Goal: Task Accomplishment & Management: Use online tool/utility

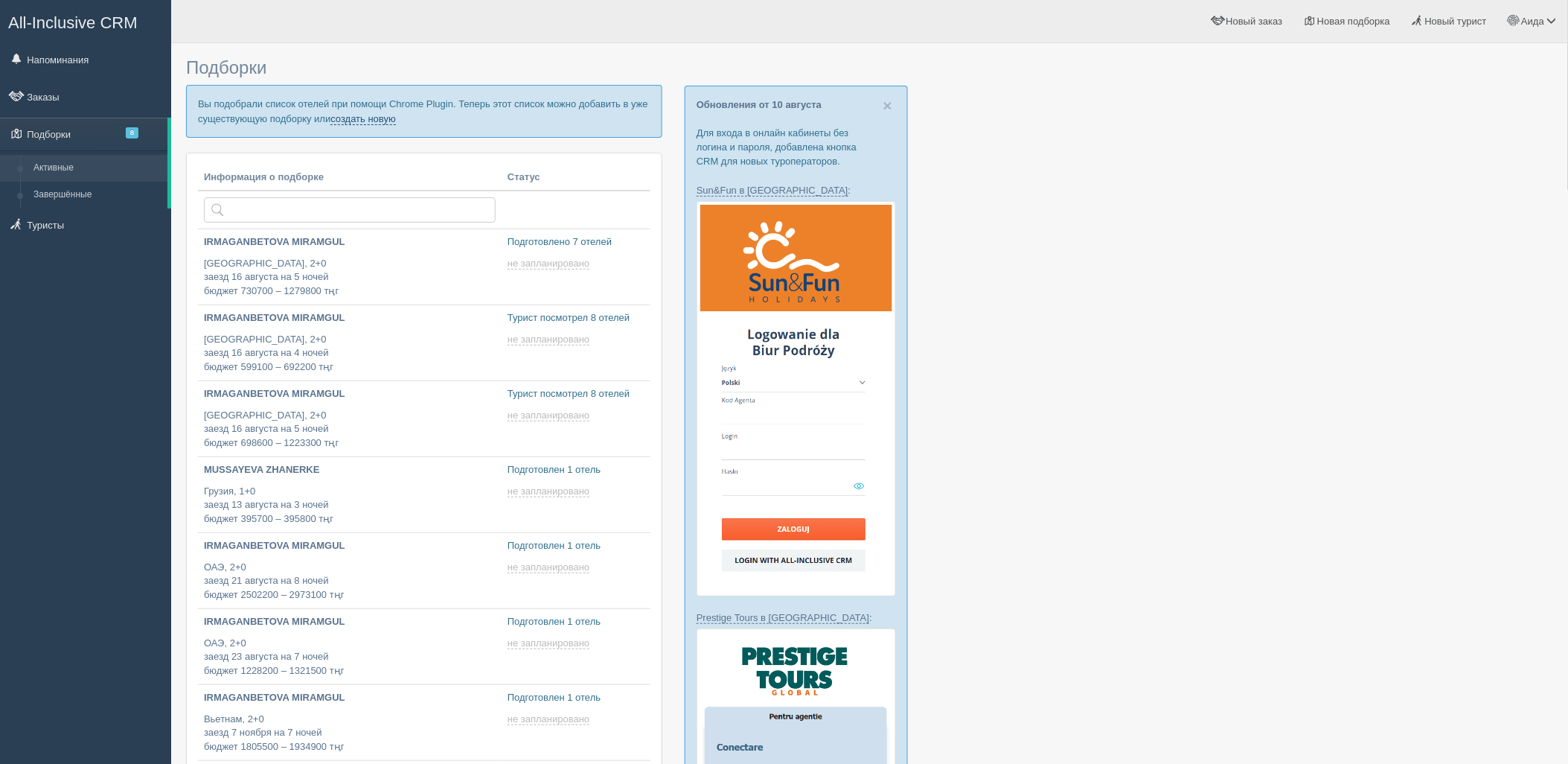
click at [373, 123] on link "создать новую" at bounding box center [363, 118] width 66 height 11
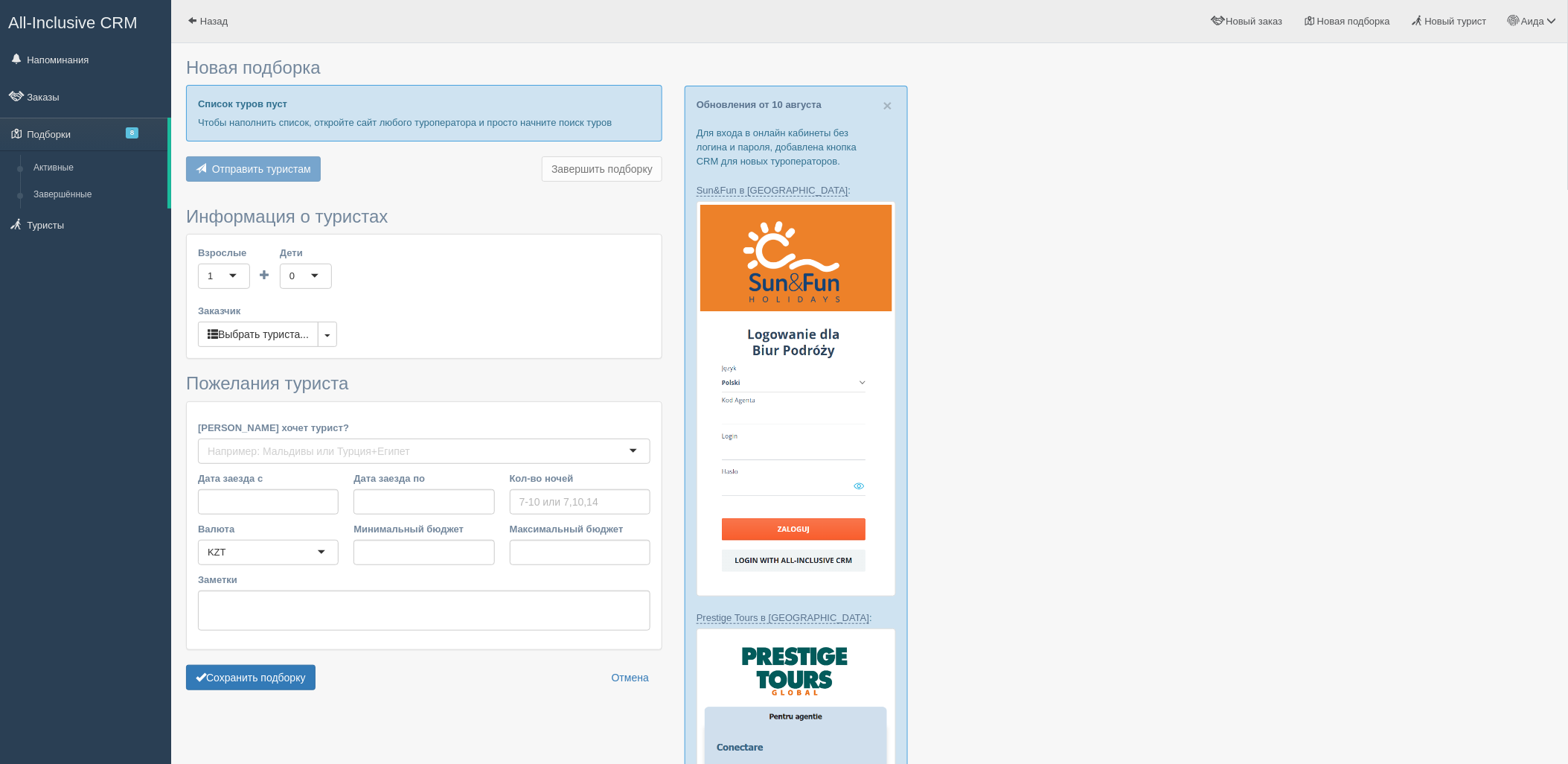
type input "5-7"
type input "730700"
type input "1251500"
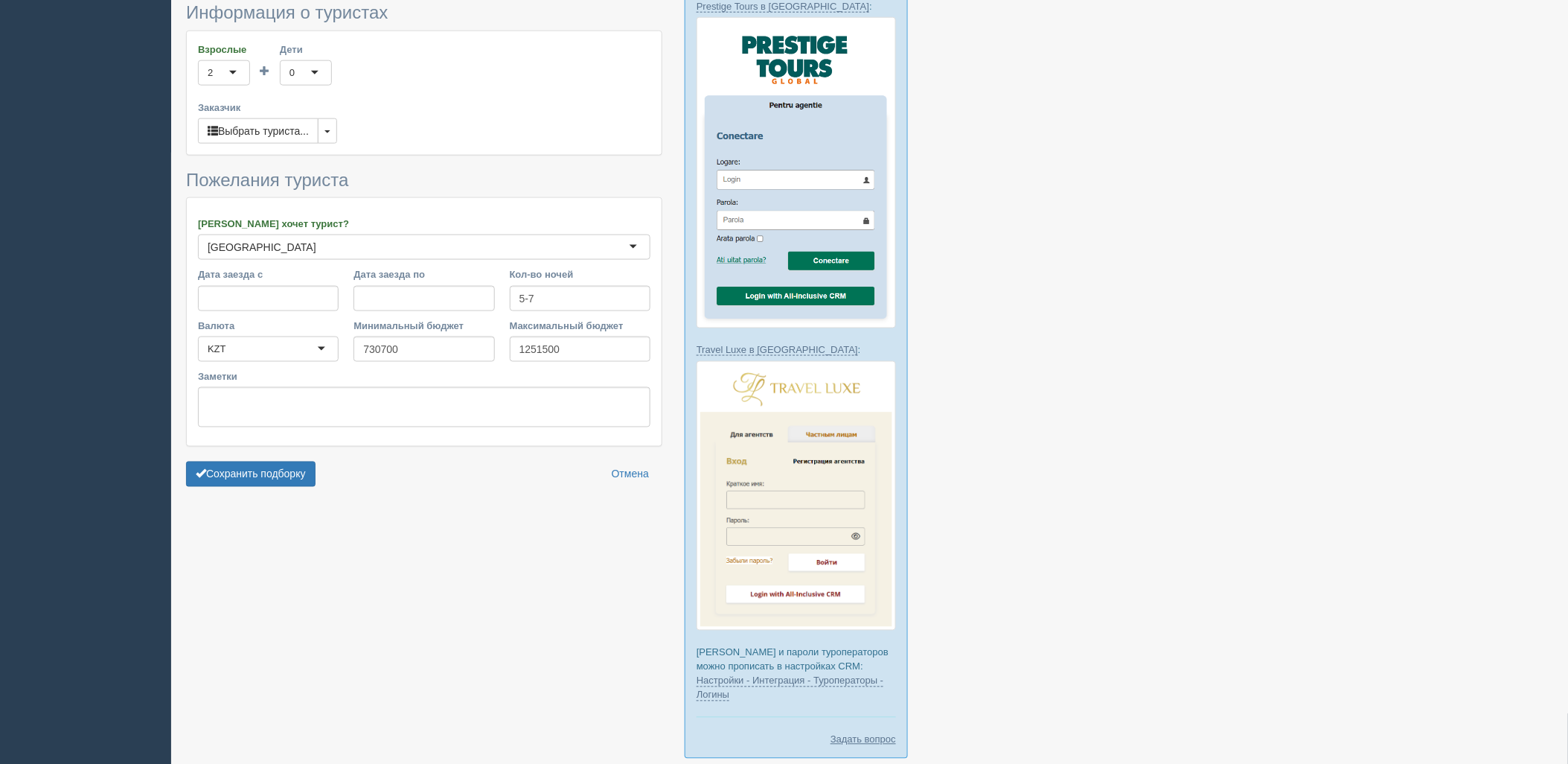
scroll to position [667, 0]
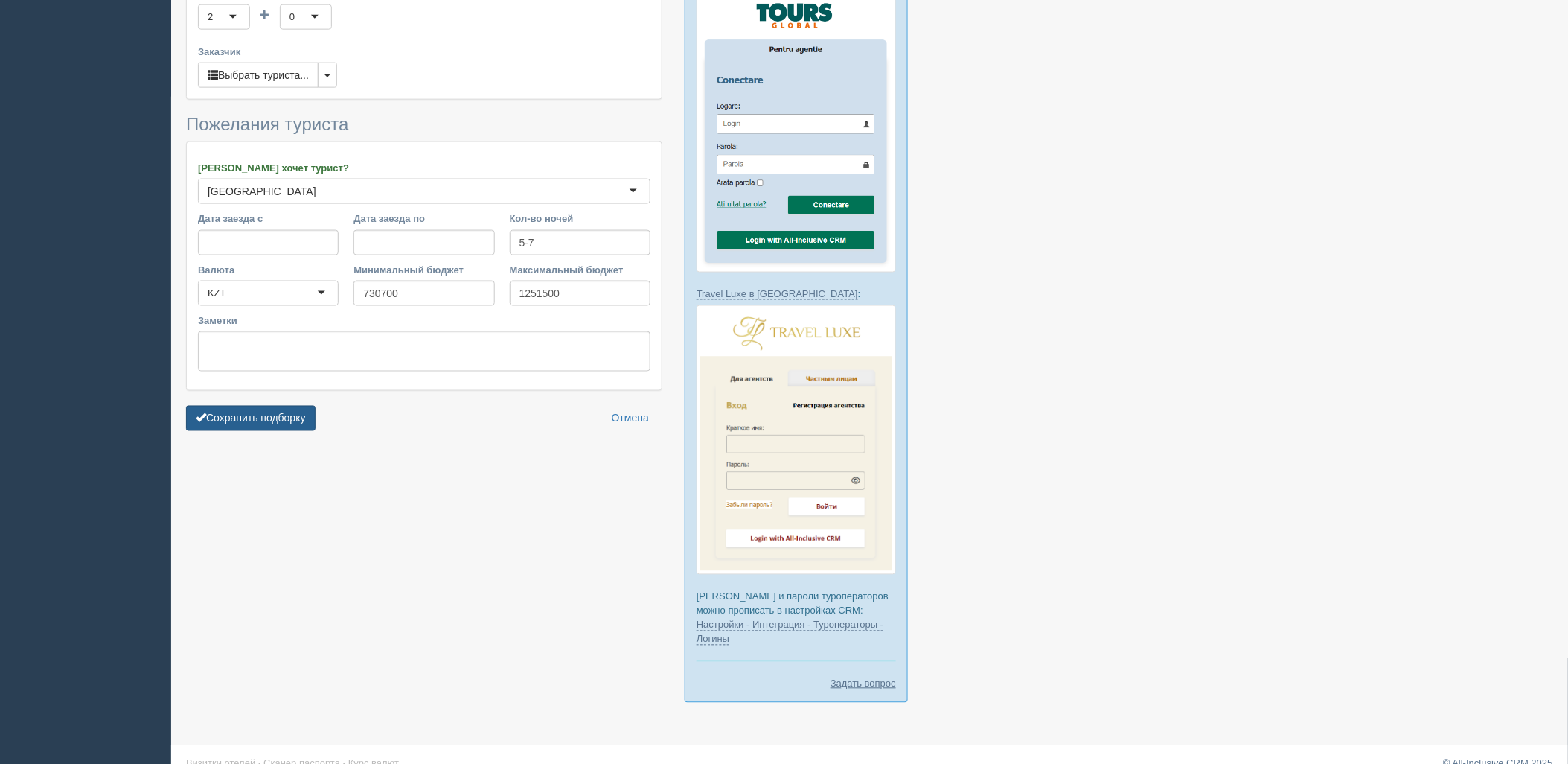
click at [211, 380] on form "Информация о туристах Взрослые 2 2 1 2 3 4 5 6 7 8 9 10 11 12 13 14 15 16 17 18…" at bounding box center [424, 193] width 477 height 491
click at [276, 410] on form "Информация о туристах Взрослые 2 2 1 2 3 4 5 6 7 8 9 10 11 12 13 14 15 16 17 18…" at bounding box center [424, 193] width 477 height 491
click at [272, 406] on button "Сохранить подборку" at bounding box center [251, 418] width 130 height 26
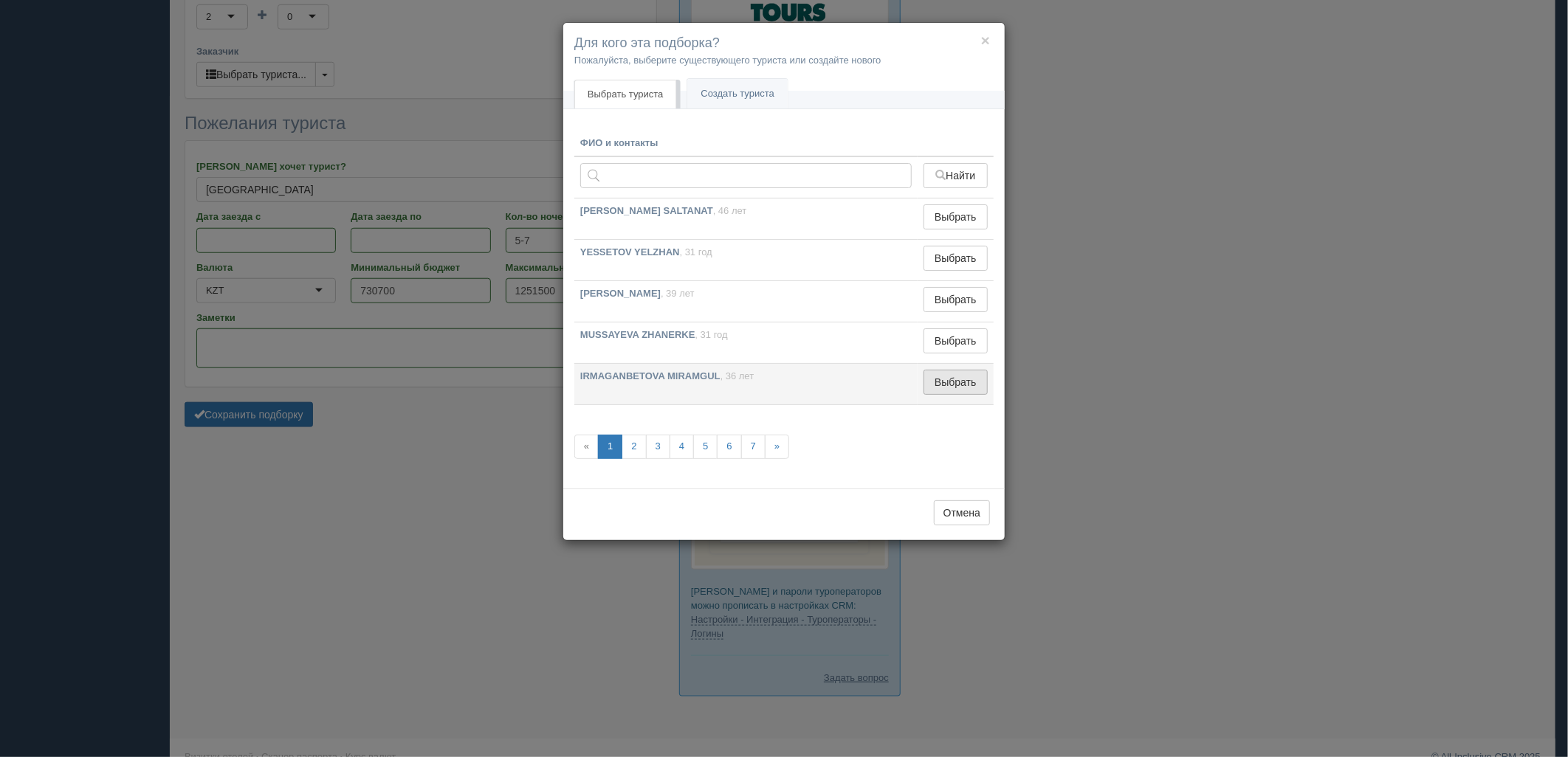
click at [943, 392] on button "Выбрать" at bounding box center [955, 382] width 64 height 26
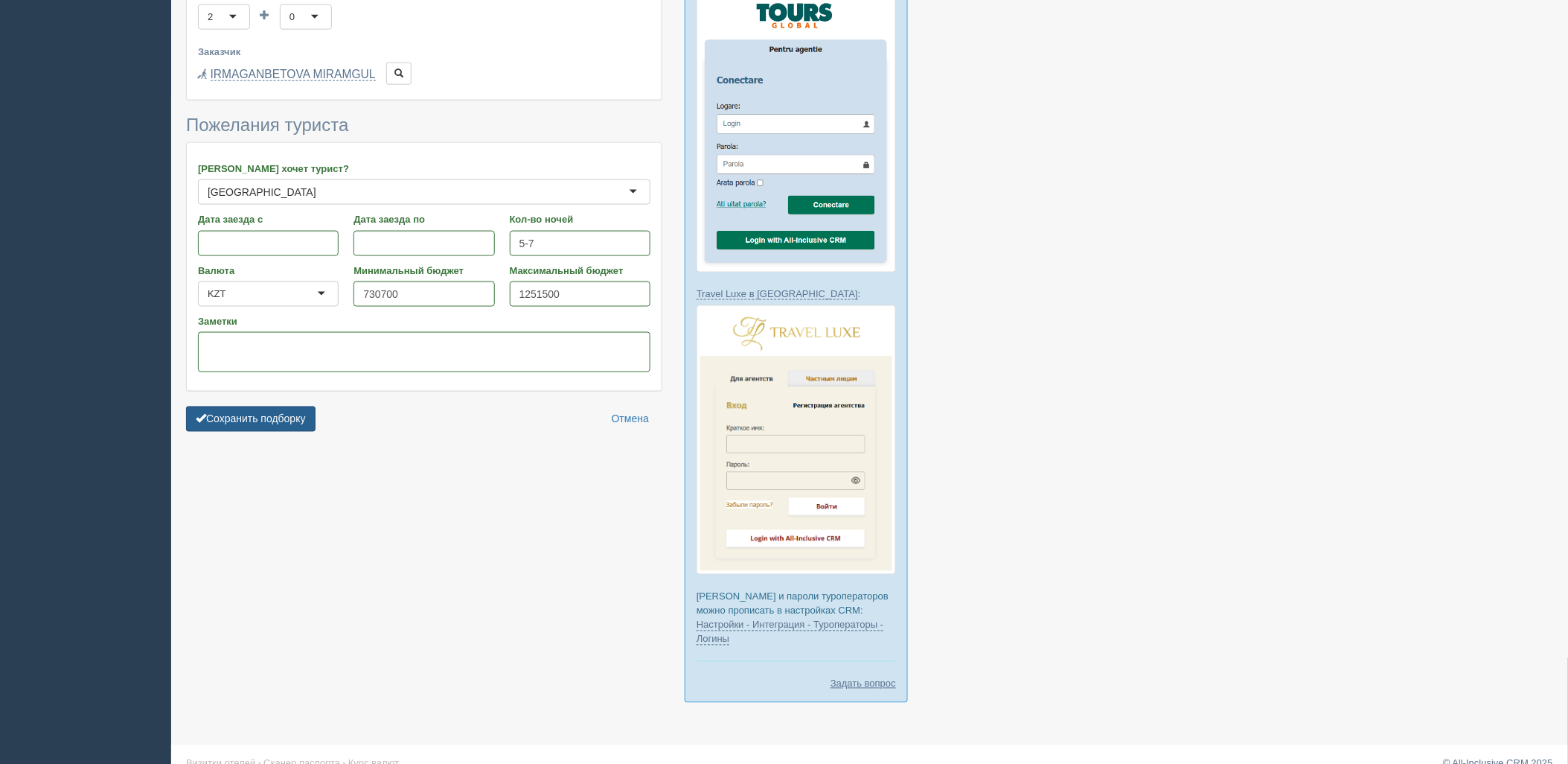
click at [298, 407] on button "Сохранить подборку" at bounding box center [251, 419] width 130 height 26
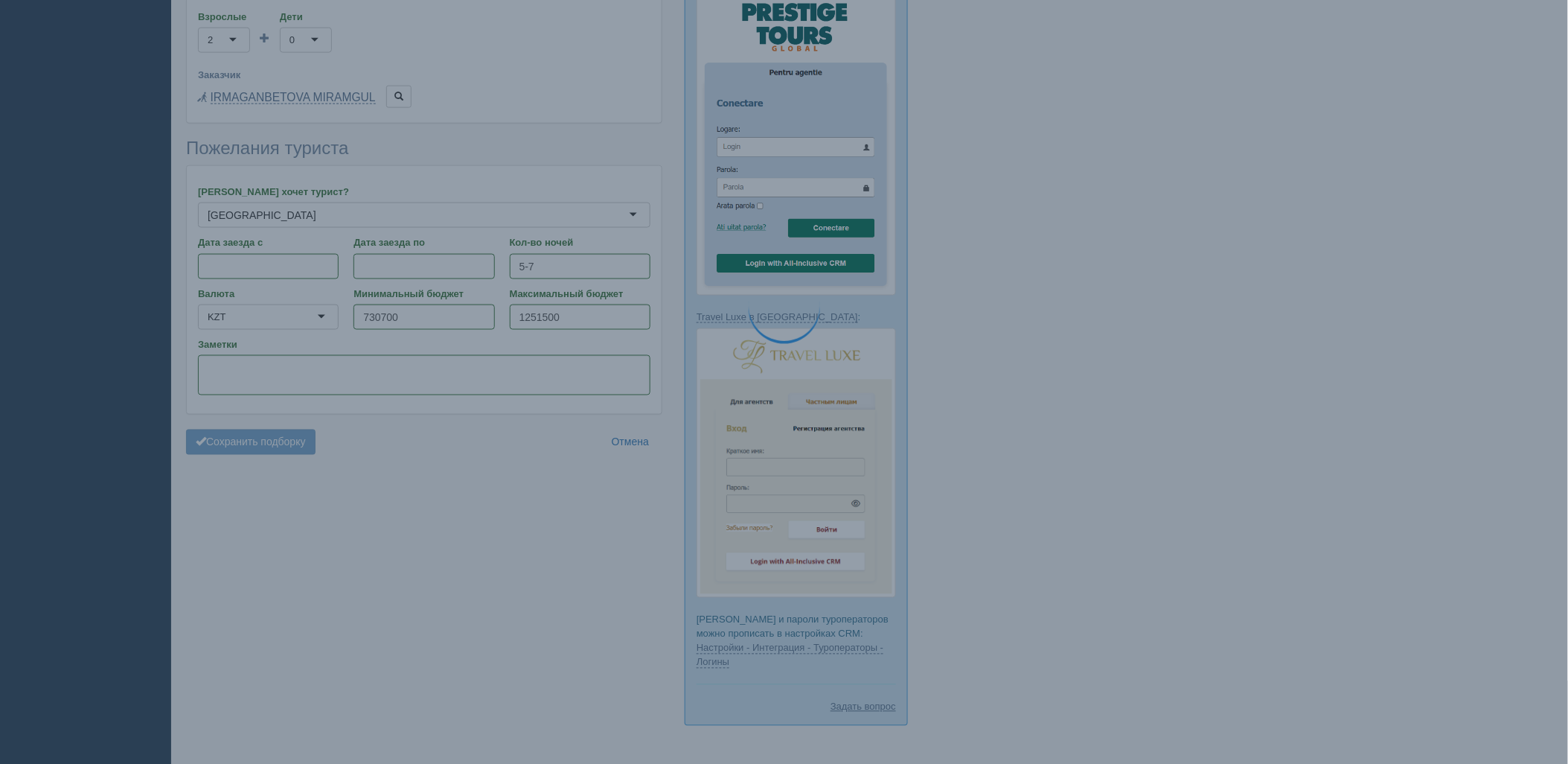
scroll to position [605, 0]
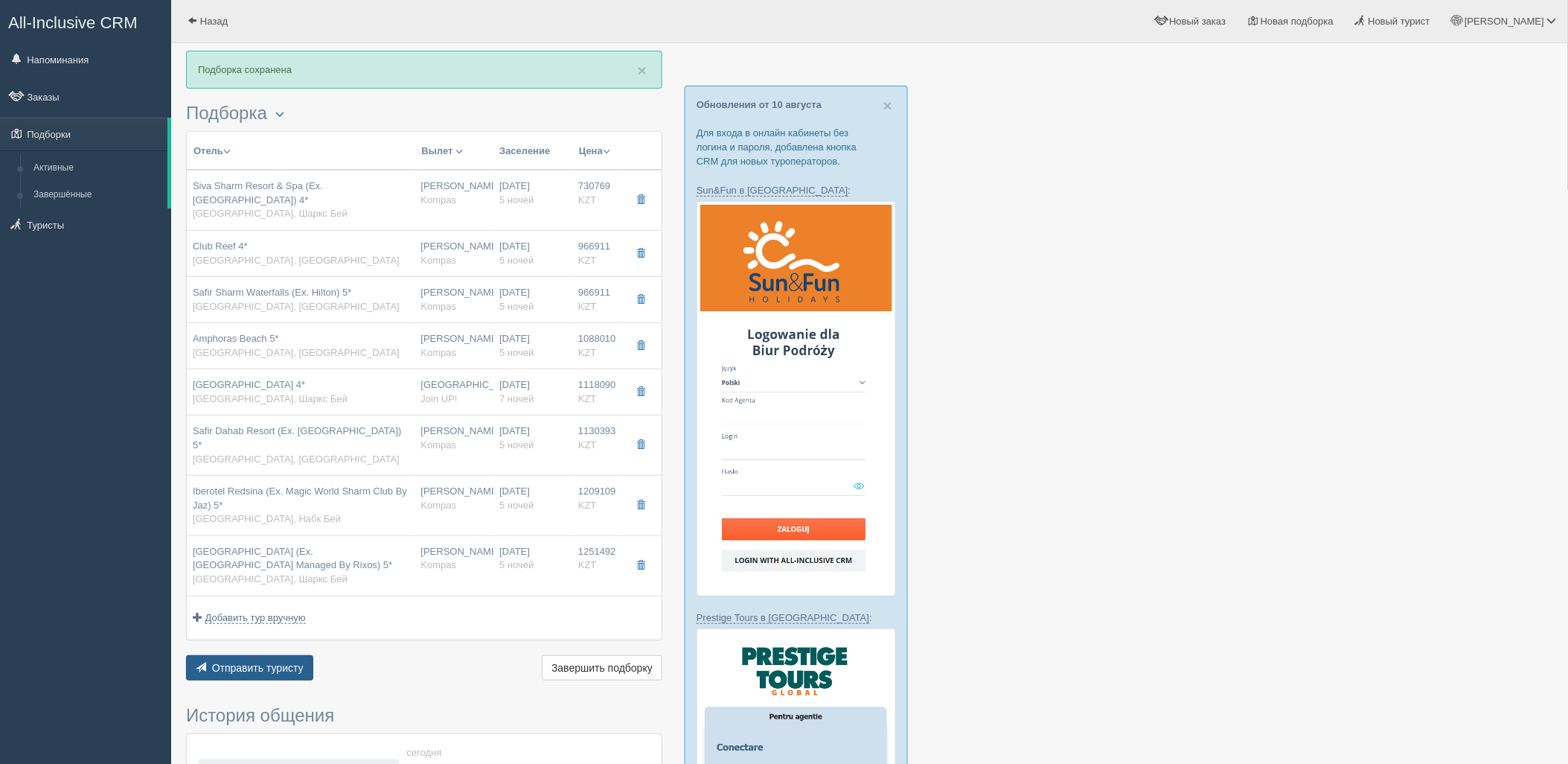
click at [251, 662] on span "Отправить туристу" at bounding box center [258, 668] width 92 height 11
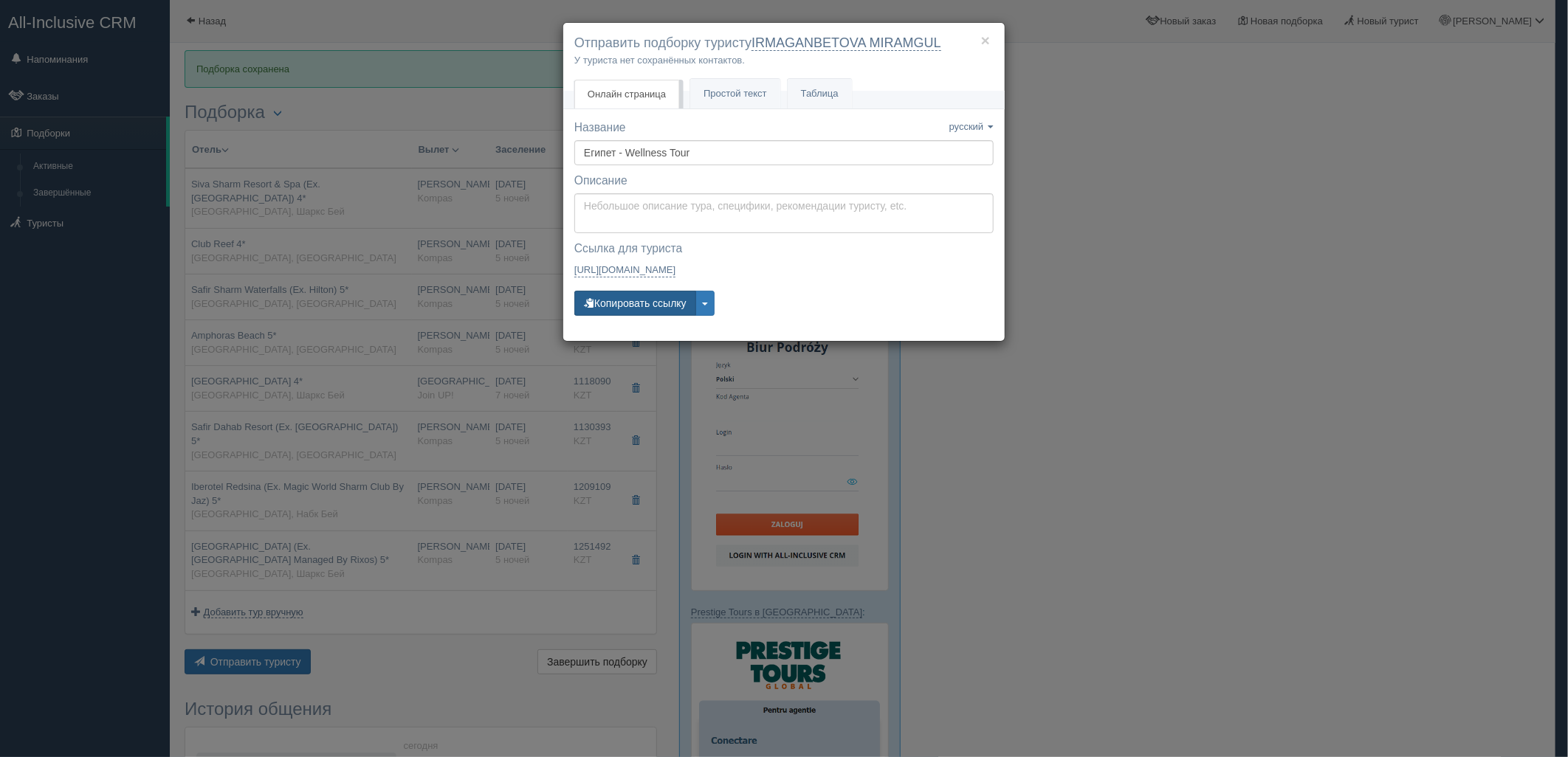
click at [647, 308] on button "Копировать ссылку" at bounding box center [634, 303] width 122 height 26
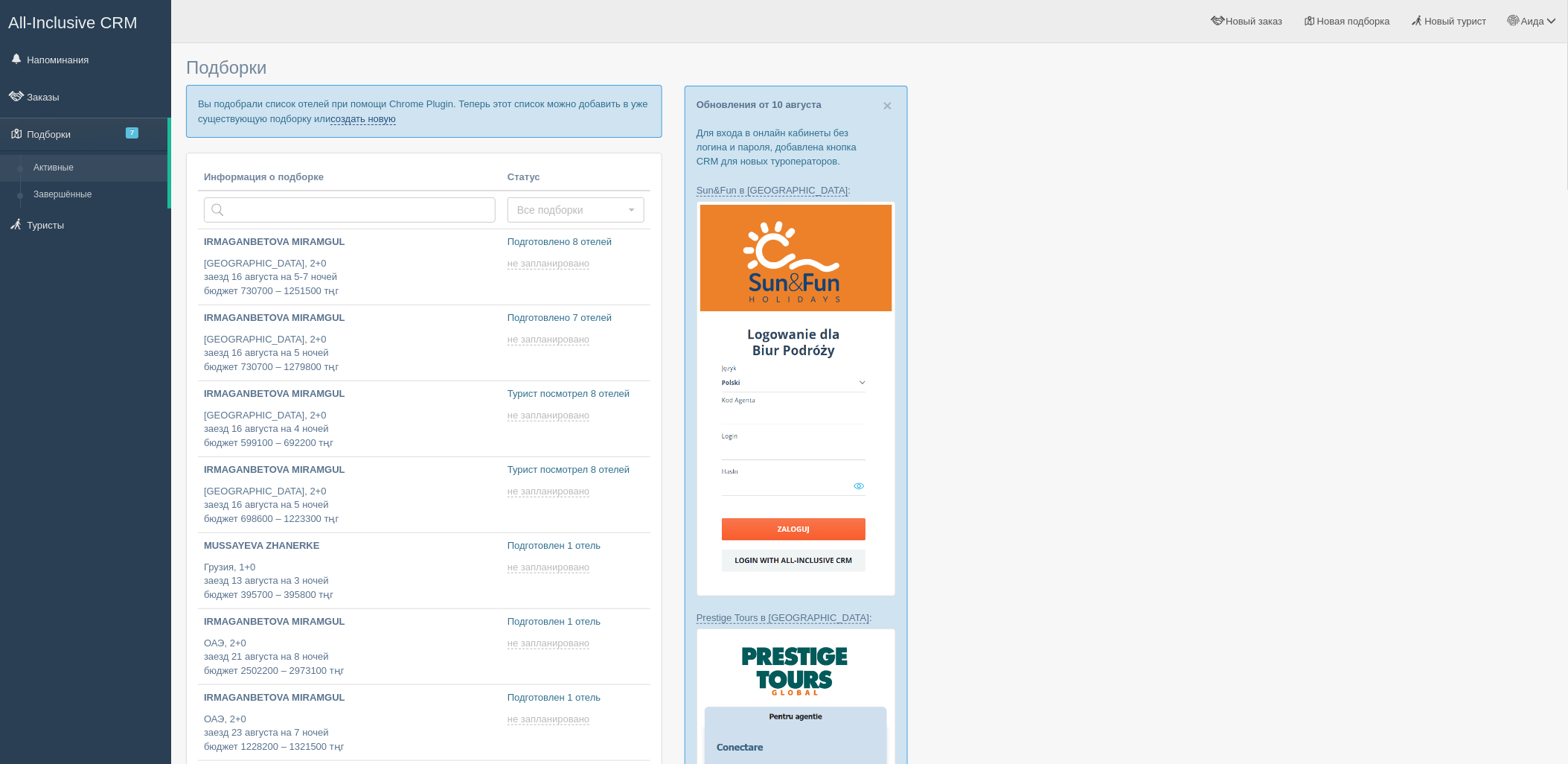
click at [358, 117] on link "создать новую" at bounding box center [363, 118] width 66 height 11
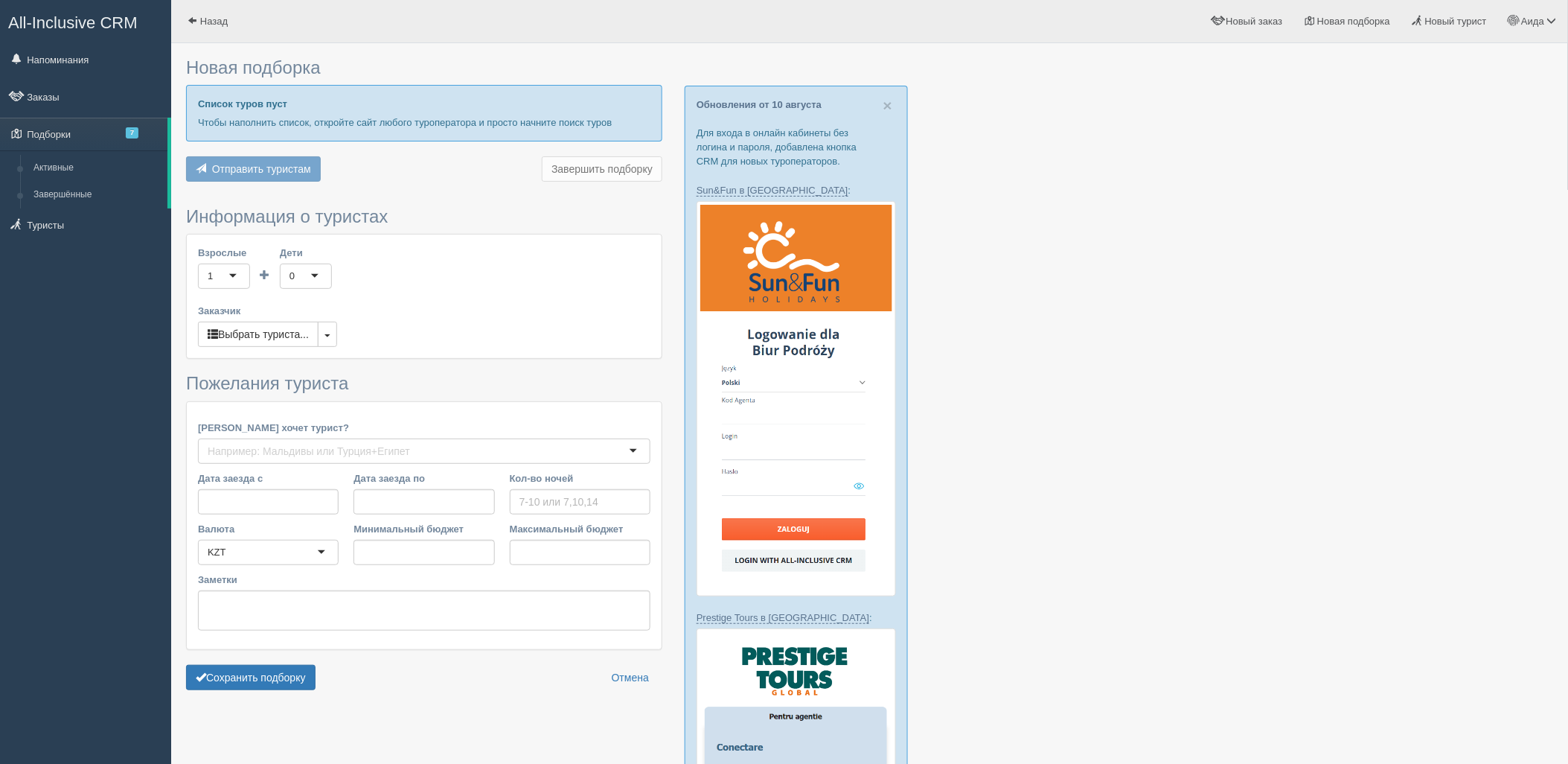
type input "7"
type input "839000"
type input "877200"
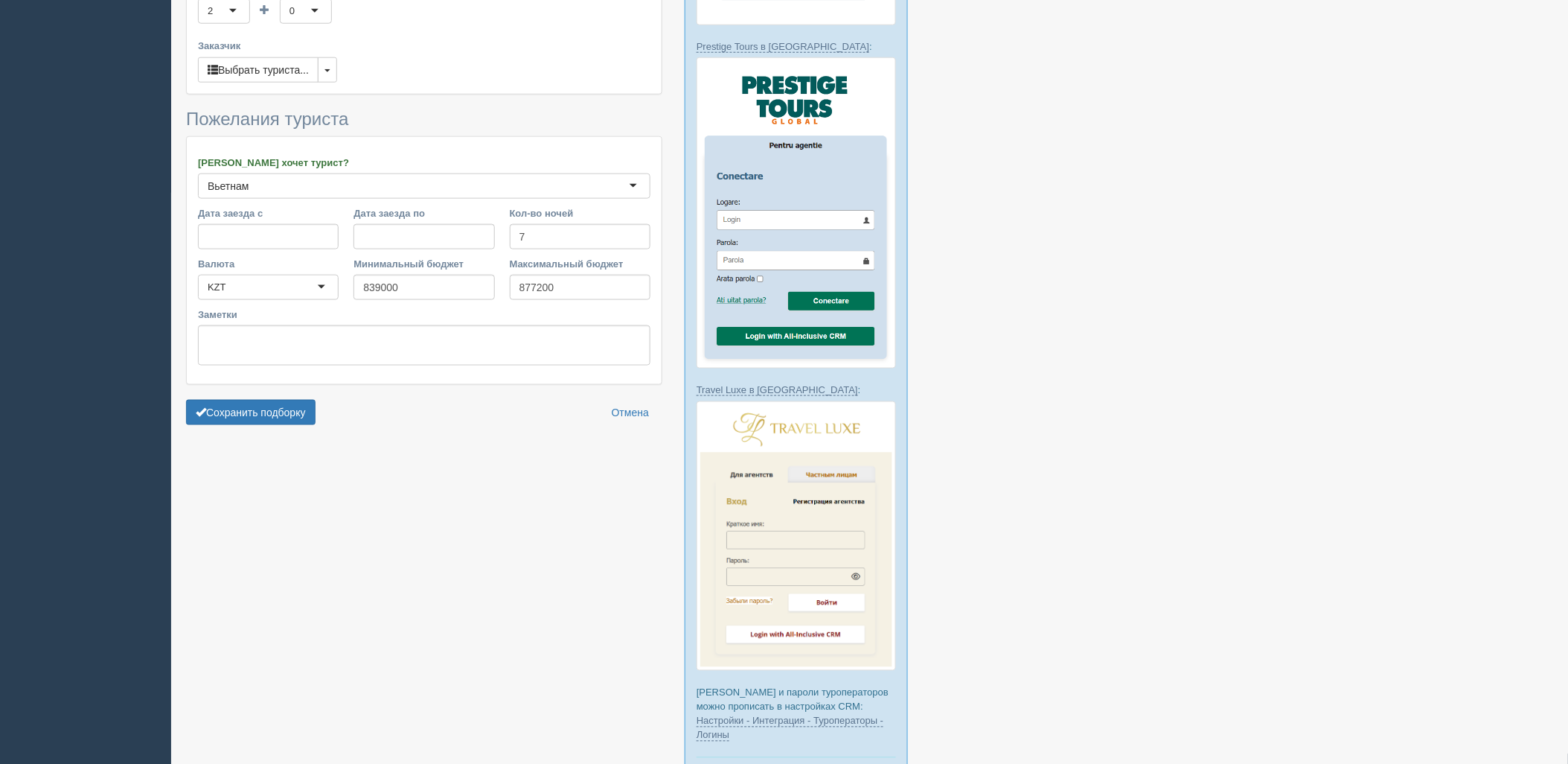
scroll to position [585, 0]
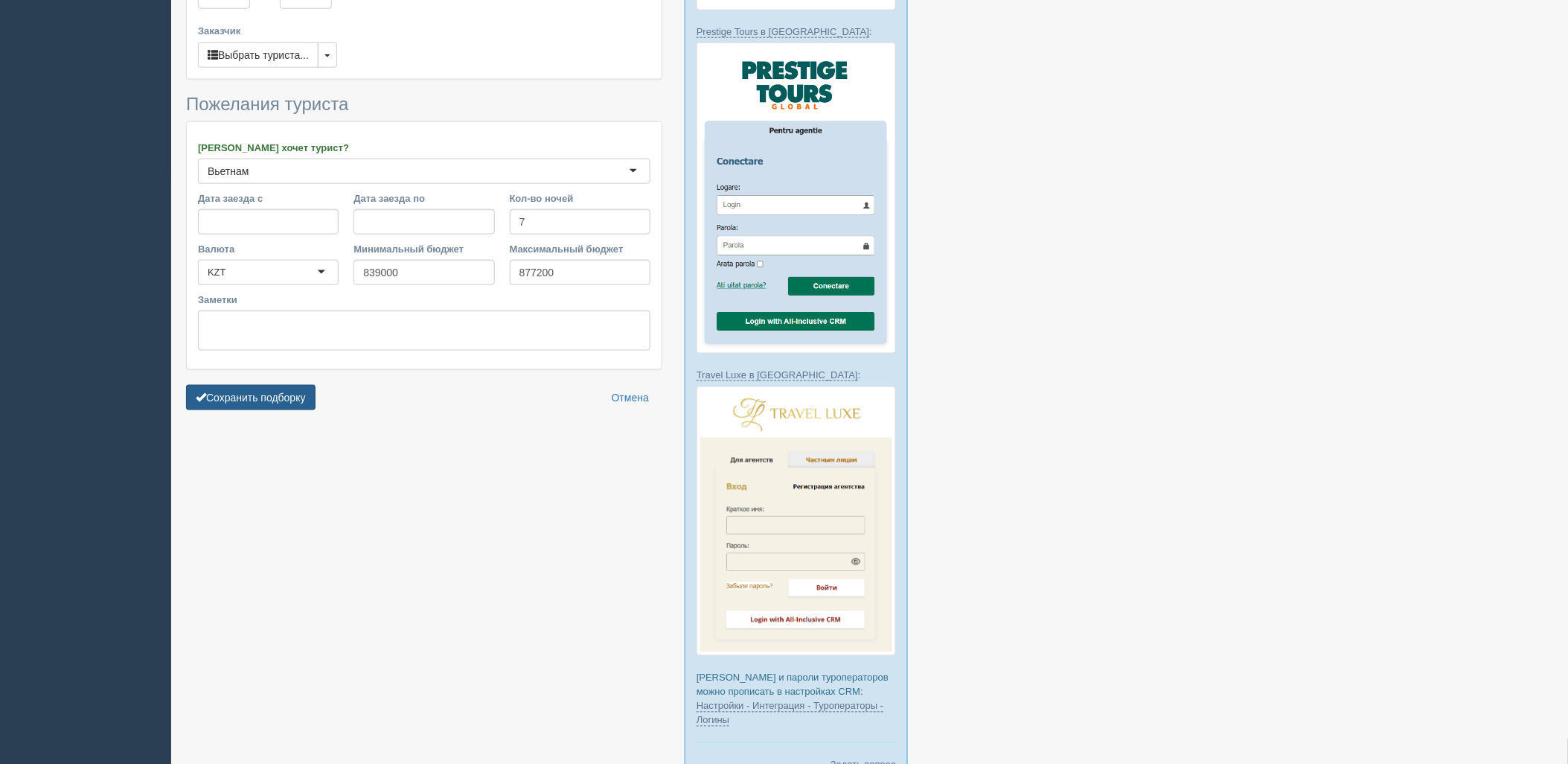
click at [309, 400] on button "Сохранить подборку" at bounding box center [251, 397] width 130 height 26
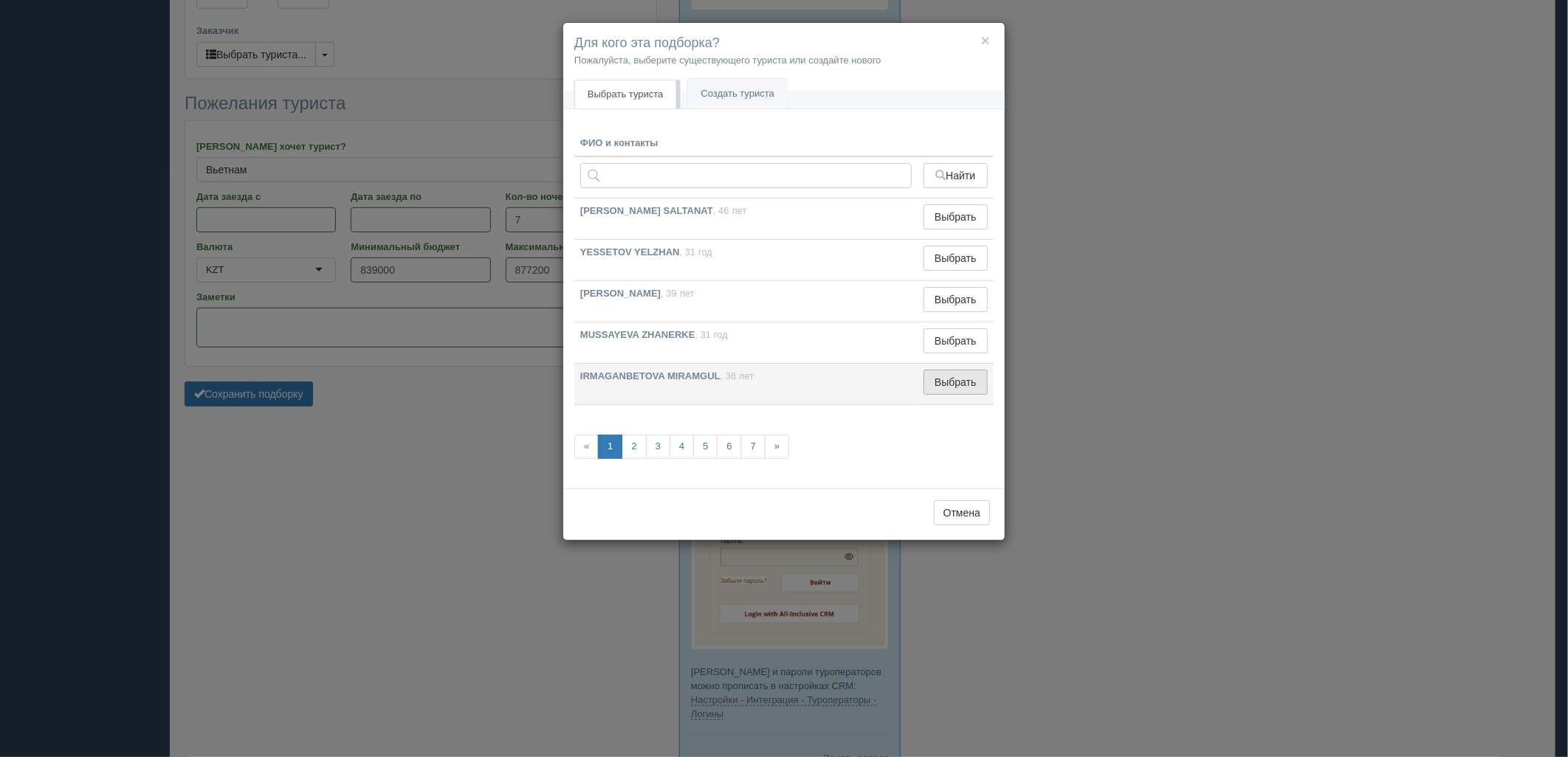
drag, startPoint x: 959, startPoint y: 382, endPoint x: 939, endPoint y: 374, distance: 21.5
click at [948, 375] on button "Выбрать" at bounding box center [955, 382] width 64 height 26
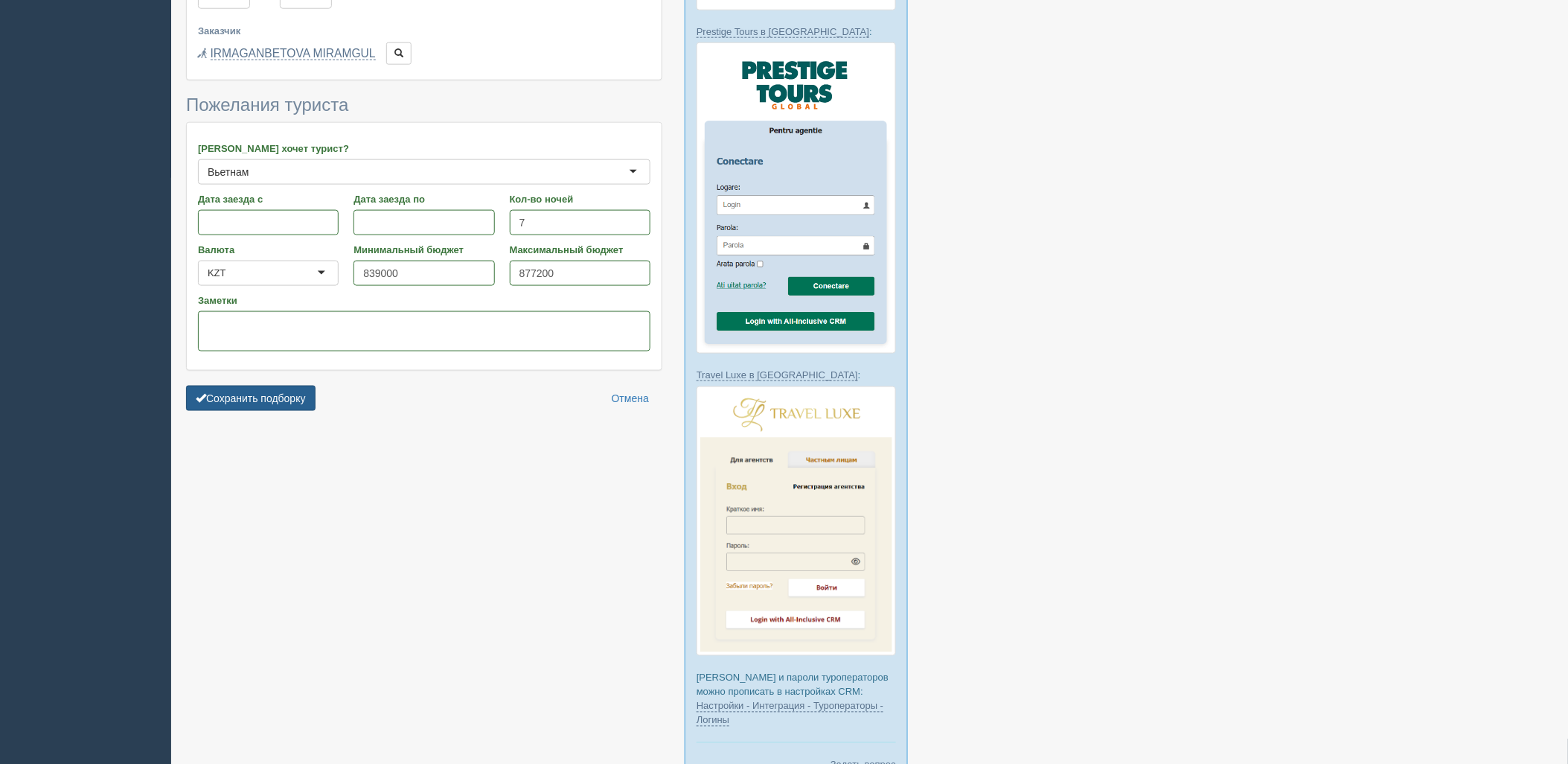
click at [261, 411] on button "Сохранить подборку" at bounding box center [251, 398] width 130 height 26
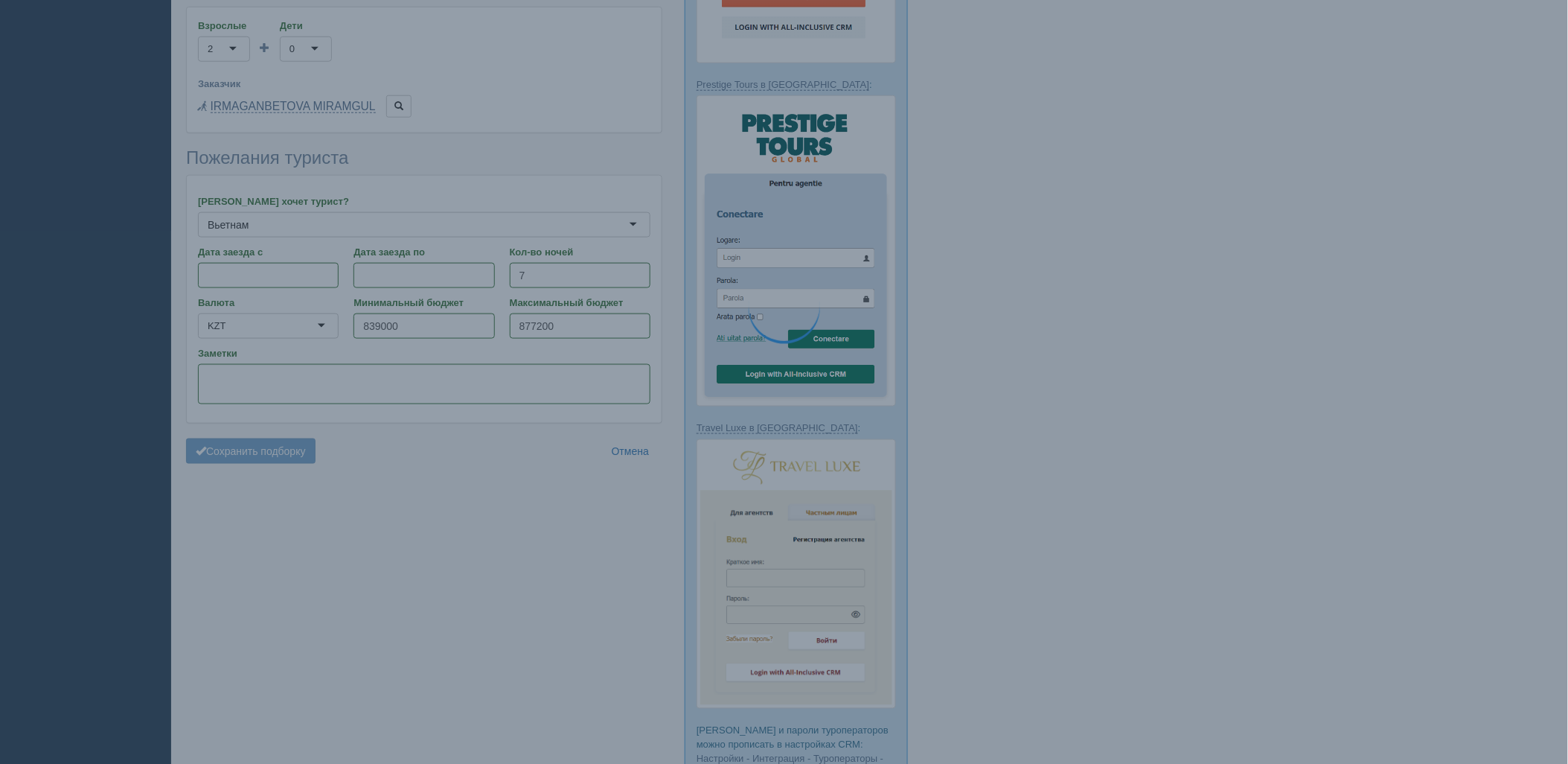
scroll to position [503, 0]
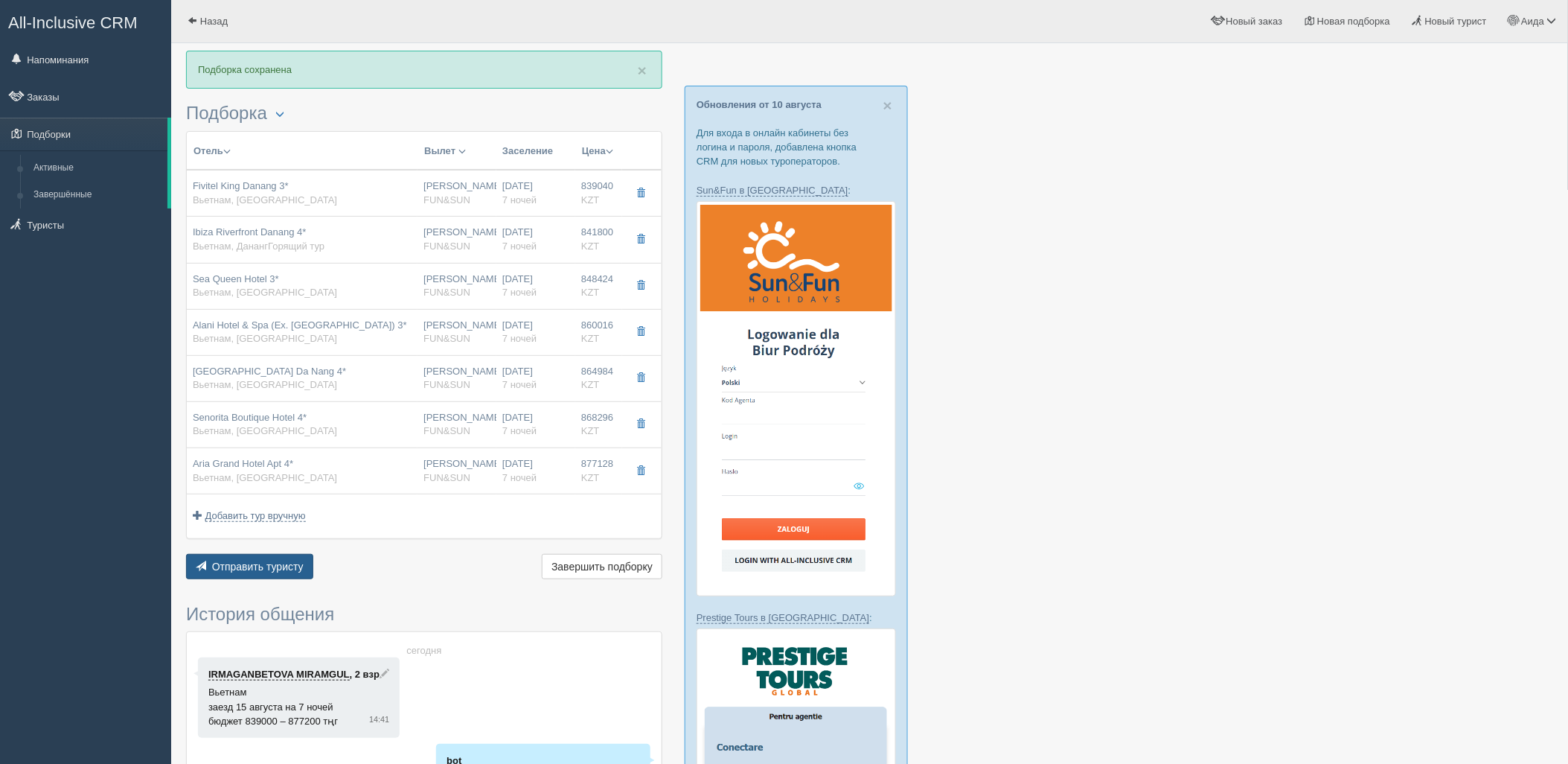
click at [279, 555] on button "Отправить туристу Отправить" at bounding box center [249, 566] width 127 height 26
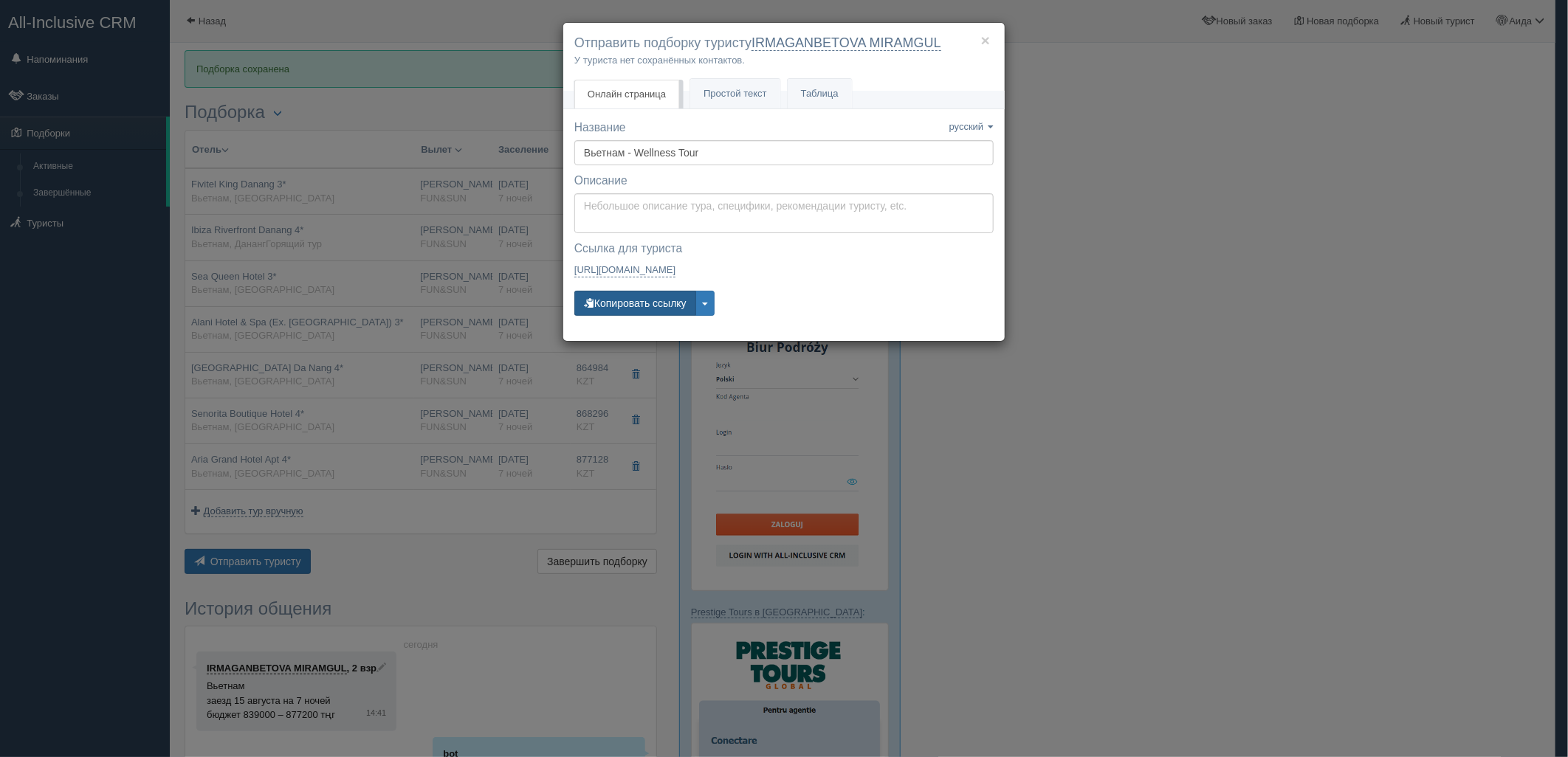
click at [642, 303] on button "Копировать ссылку" at bounding box center [634, 303] width 122 height 26
